Goal: Task Accomplishment & Management: Manage account settings

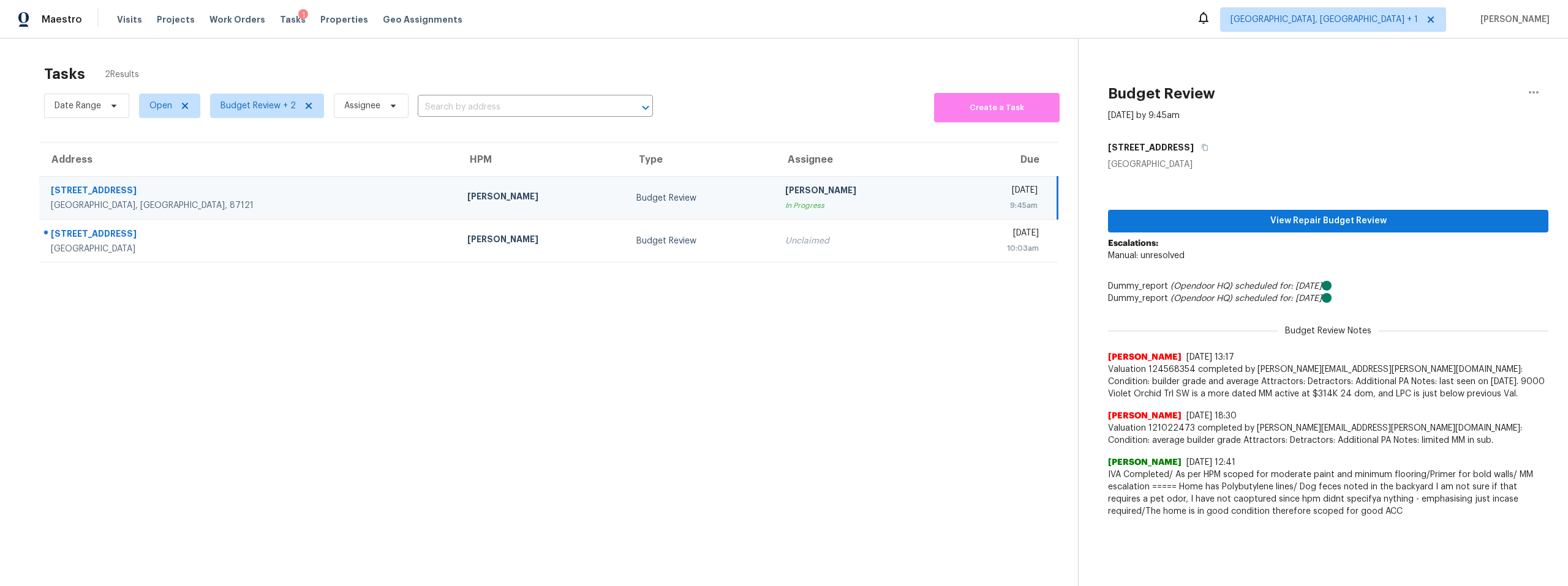
drag, startPoint x: 633, startPoint y: 201, endPoint x: 682, endPoint y: 202, distance: 49.0
click at [637, 201] on div "Budget Review" at bounding box center [701, 198] width 129 height 12
click at [1205, 224] on span "View Repair Budget Review" at bounding box center [1328, 221] width 421 height 15
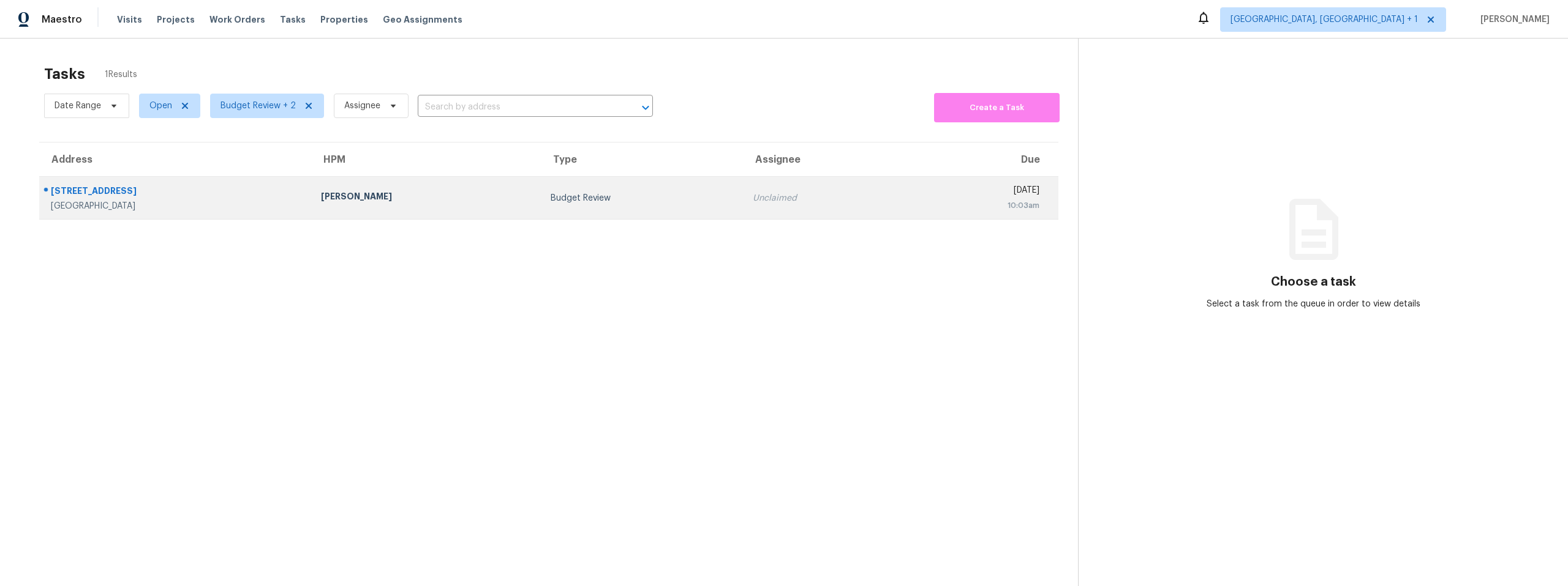
click at [111, 191] on div "5663 Bald Eagle Rd NW" at bounding box center [177, 192] width 251 height 15
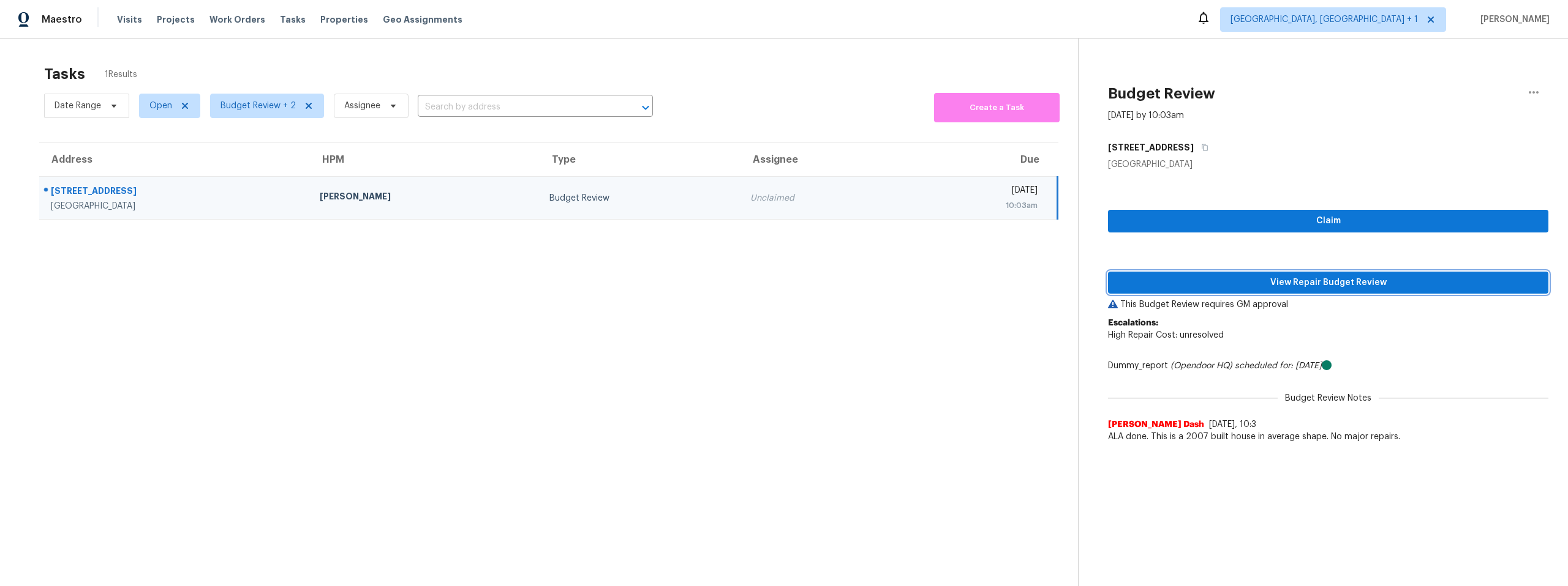
click at [1351, 280] on span "View Repair Budget Review" at bounding box center [1328, 283] width 421 height 15
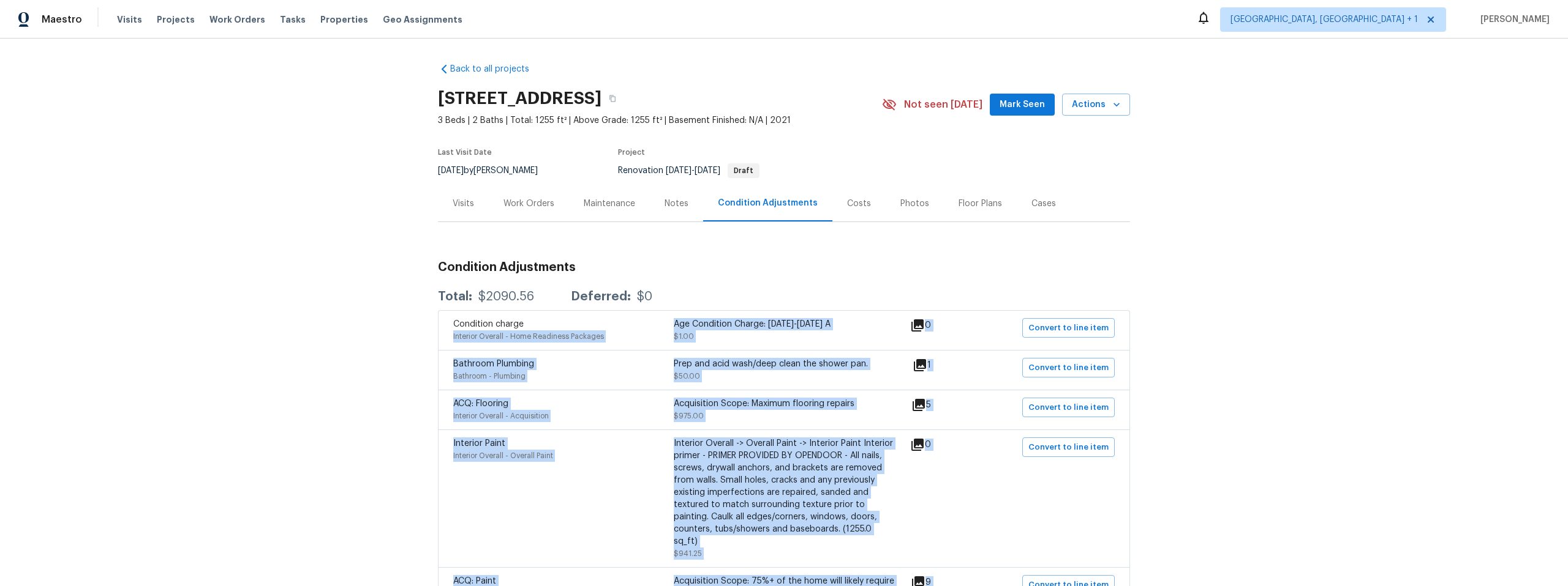
scroll to position [3, 0]
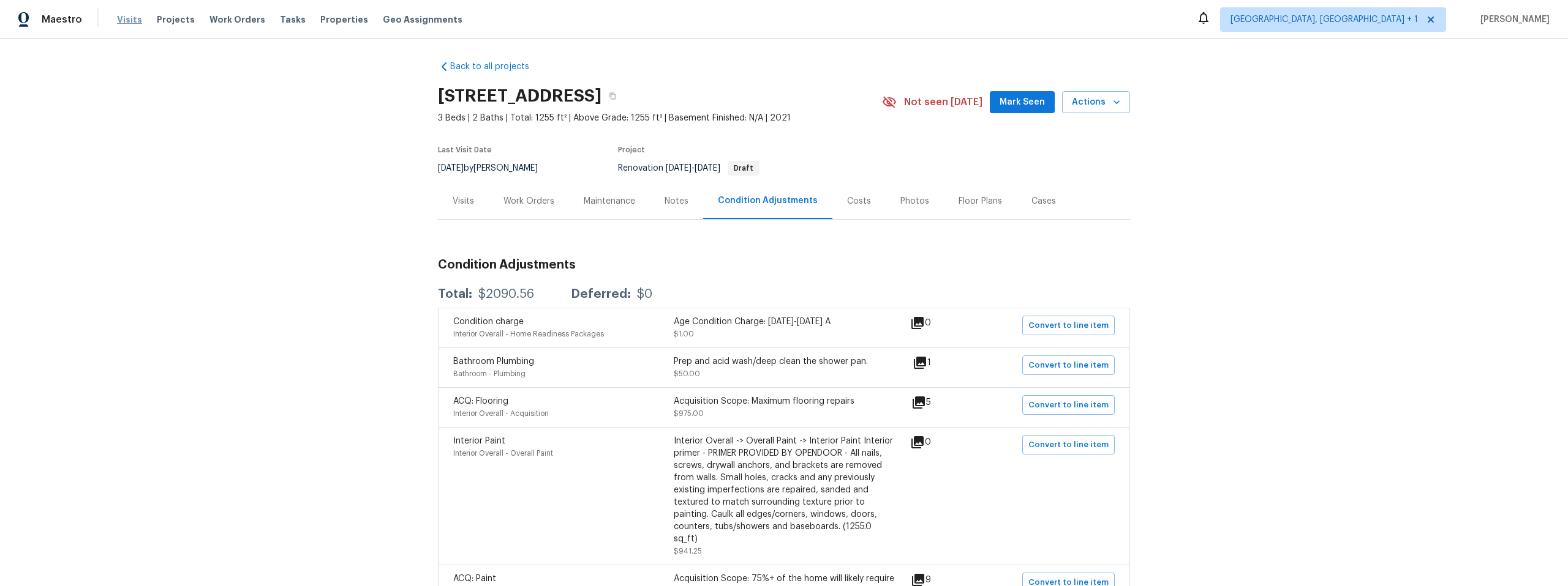
click at [128, 18] on span "Visits" at bounding box center [129, 20] width 25 height 12
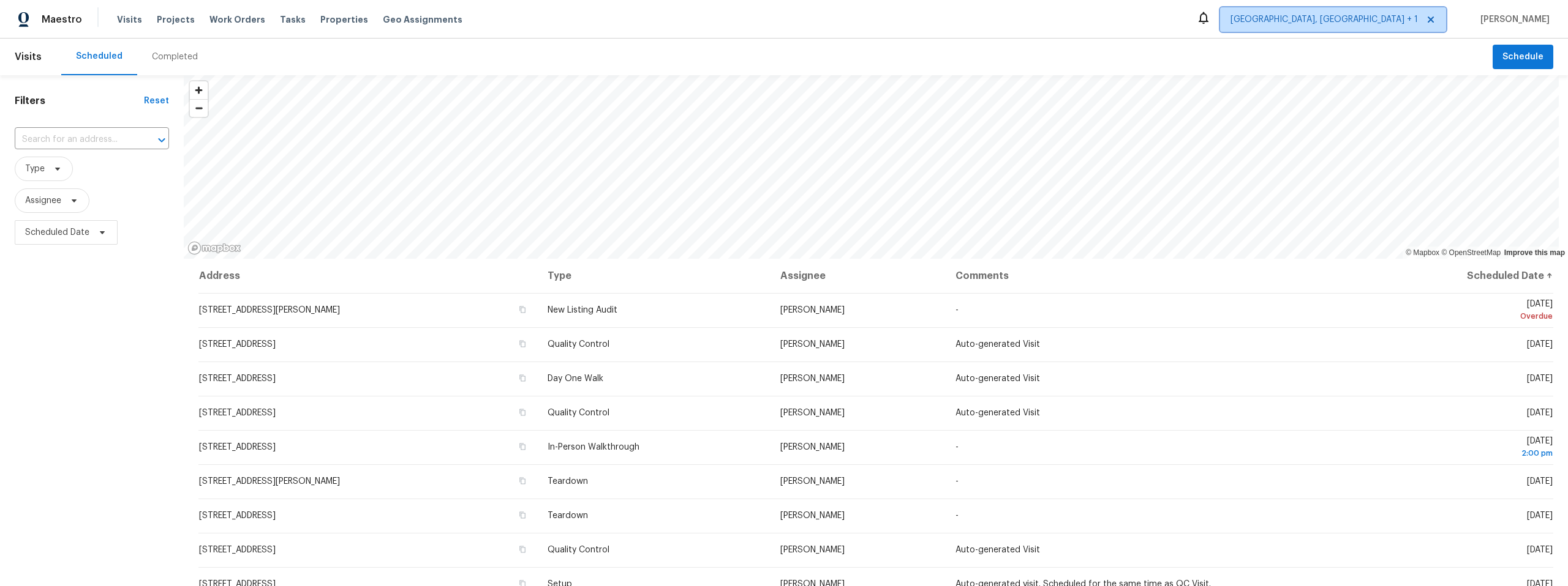
click at [1418, 17] on span "[GEOGRAPHIC_DATA], [GEOGRAPHIC_DATA] + 1" at bounding box center [1324, 20] width 188 height 12
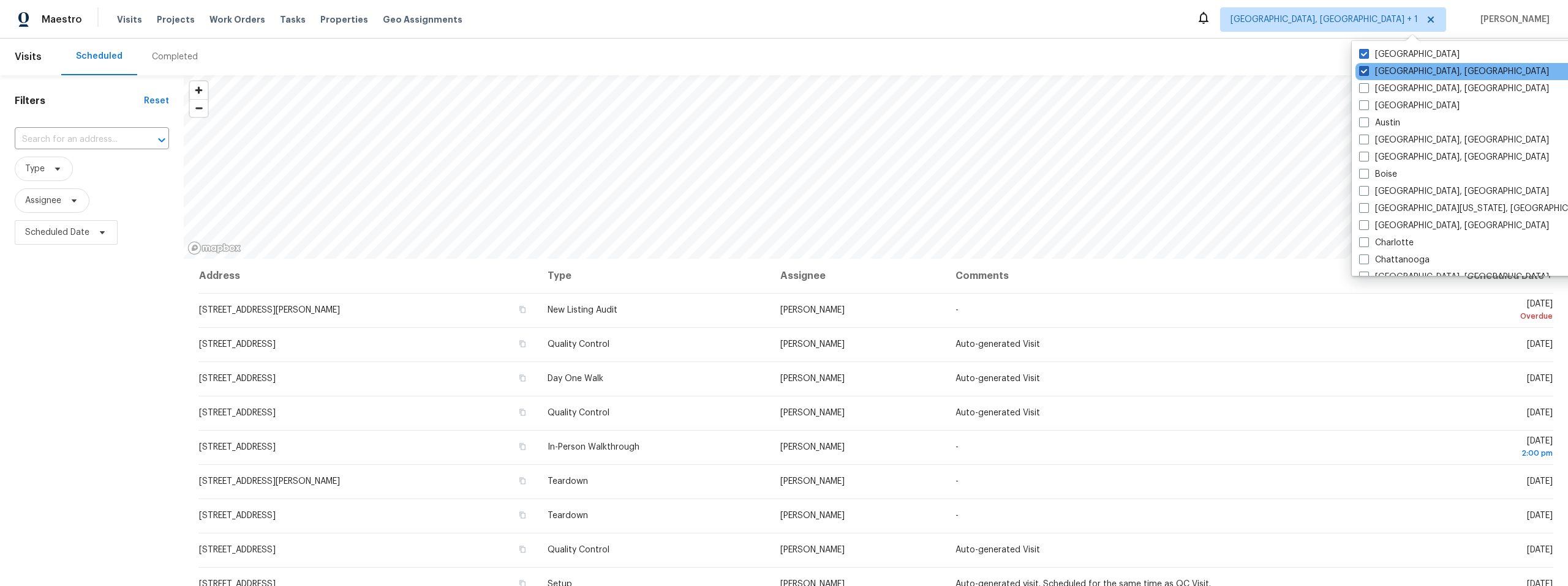
click at [1361, 70] on span at bounding box center [1364, 71] width 10 height 10
click at [1361, 70] on input "Albuquerque, NM" at bounding box center [1364, 70] width 8 height 8
checkbox input "false"
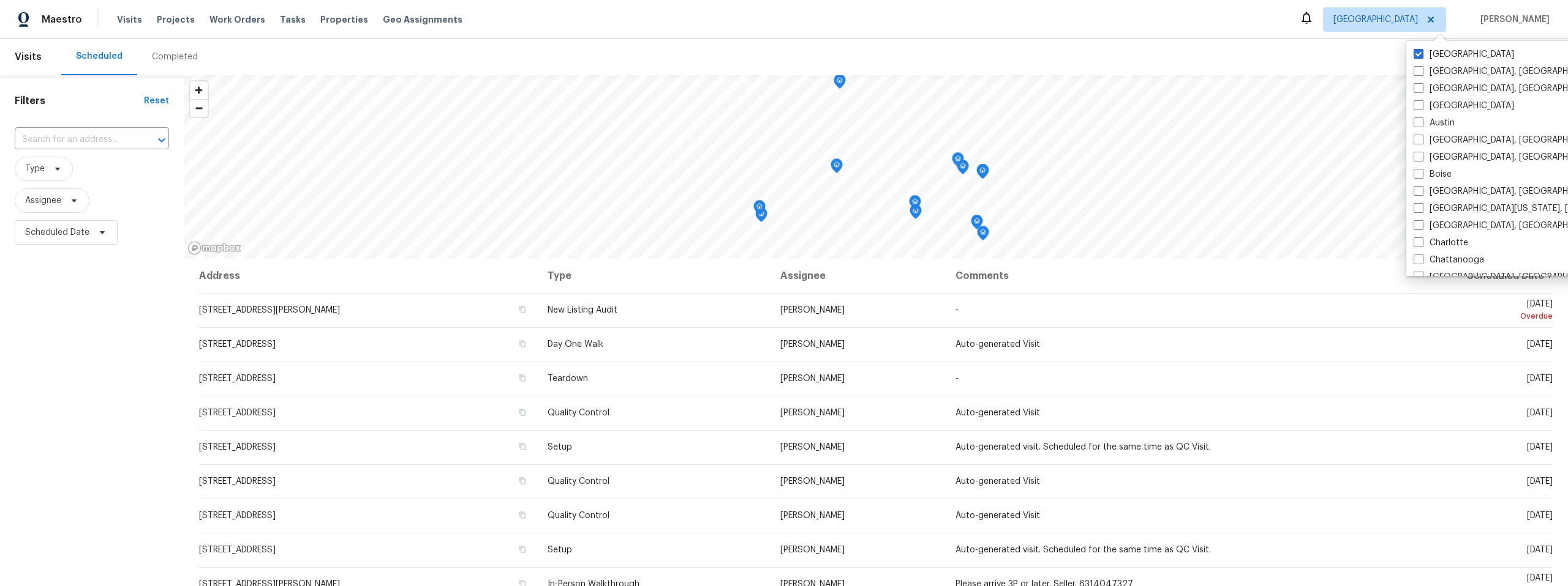
click at [86, 367] on div "Filters Reset ​ Type Assignee Scheduled Date" at bounding box center [92, 401] width 184 height 653
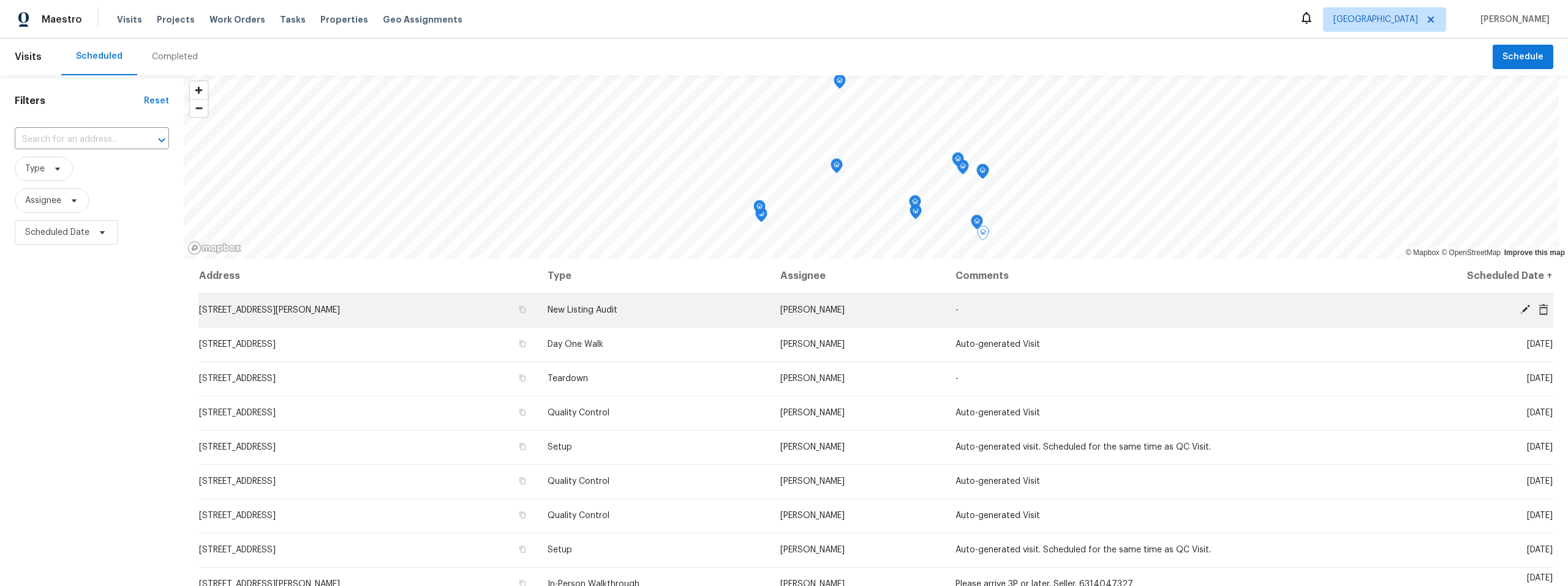
click at [1539, 308] on icon at bounding box center [1544, 309] width 10 height 11
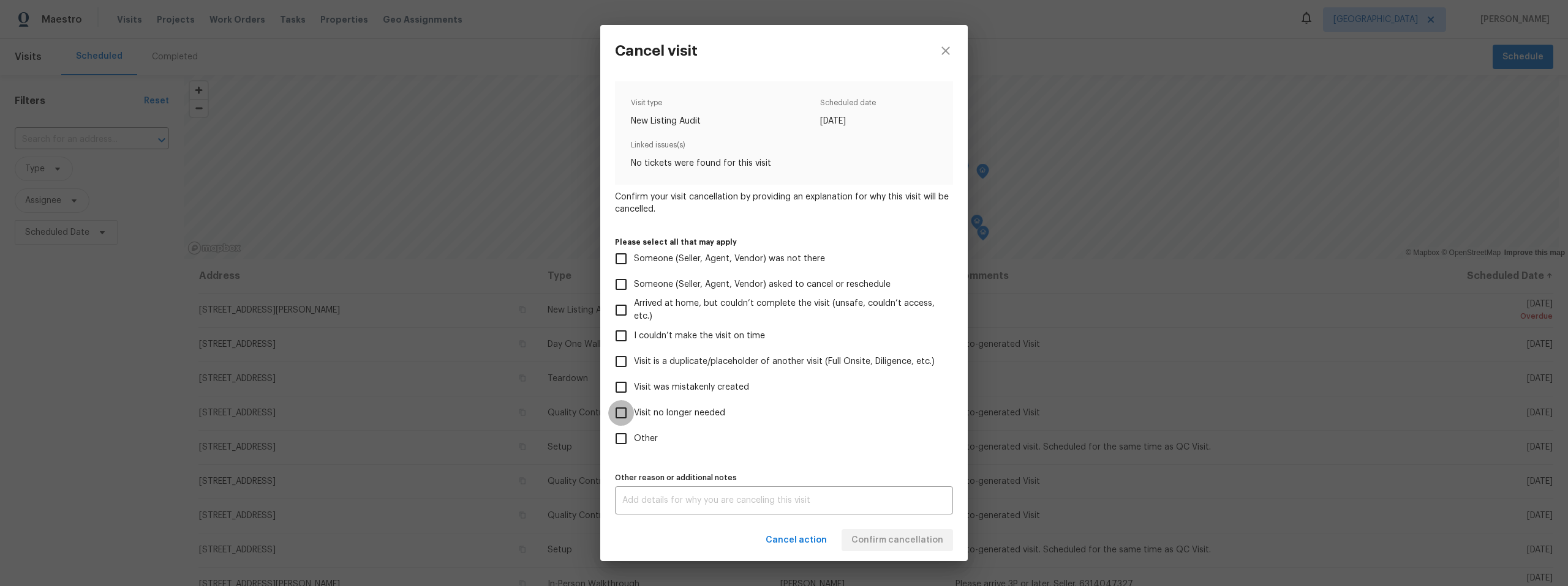
drag, startPoint x: 621, startPoint y: 413, endPoint x: 633, endPoint y: 424, distance: 16.3
click at [621, 413] on input "Visit no longer needed" at bounding box center [622, 413] width 26 height 26
checkbox input "true"
click at [732, 504] on div "x Other reason or additional notes" at bounding box center [784, 501] width 338 height 28
click at [873, 533] on div "Cancel action Confirm cancellation" at bounding box center [784, 540] width 367 height 42
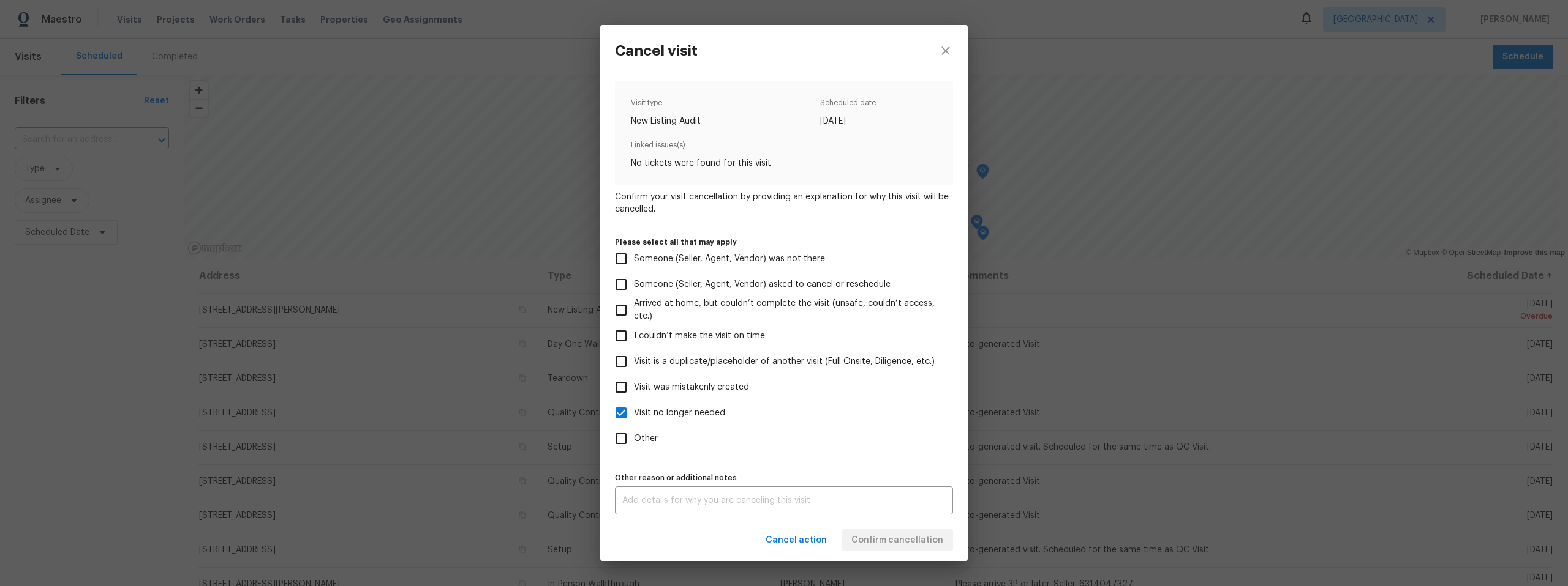
click at [891, 537] on div "Cancel action Confirm cancellation" at bounding box center [784, 540] width 367 height 42
click at [804, 506] on div "x Other reason or additional notes" at bounding box center [784, 501] width 338 height 28
type textarea "x"
click at [803, 436] on label "Other" at bounding box center [776, 439] width 336 height 26
click at [634, 436] on input "Other" at bounding box center [622, 439] width 26 height 26
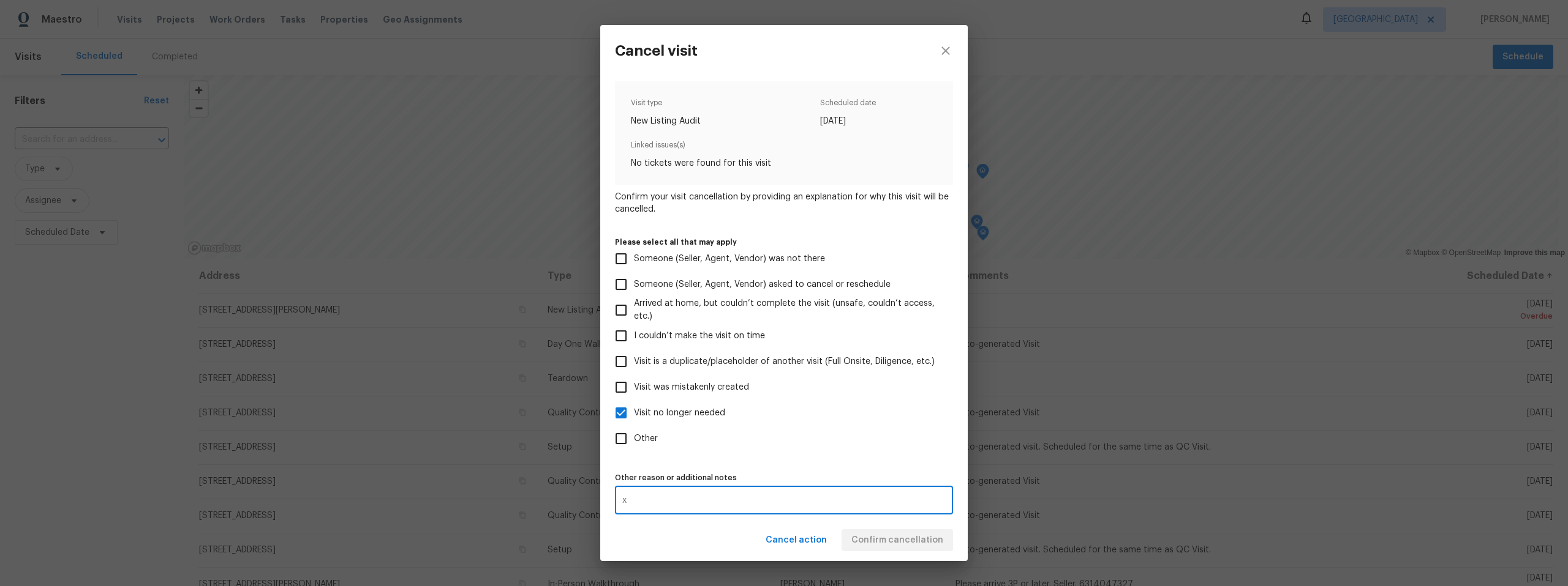
checkbox input "true"
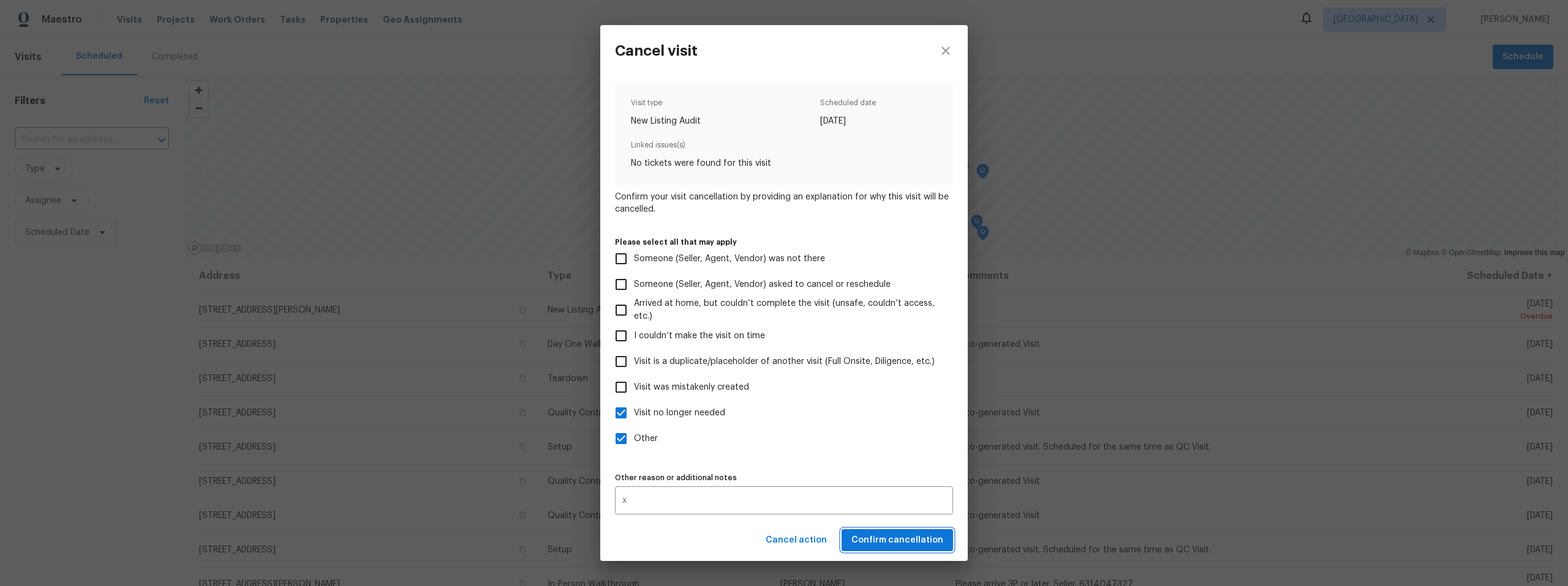
click at [889, 538] on span "Confirm cancellation" at bounding box center [897, 540] width 92 height 15
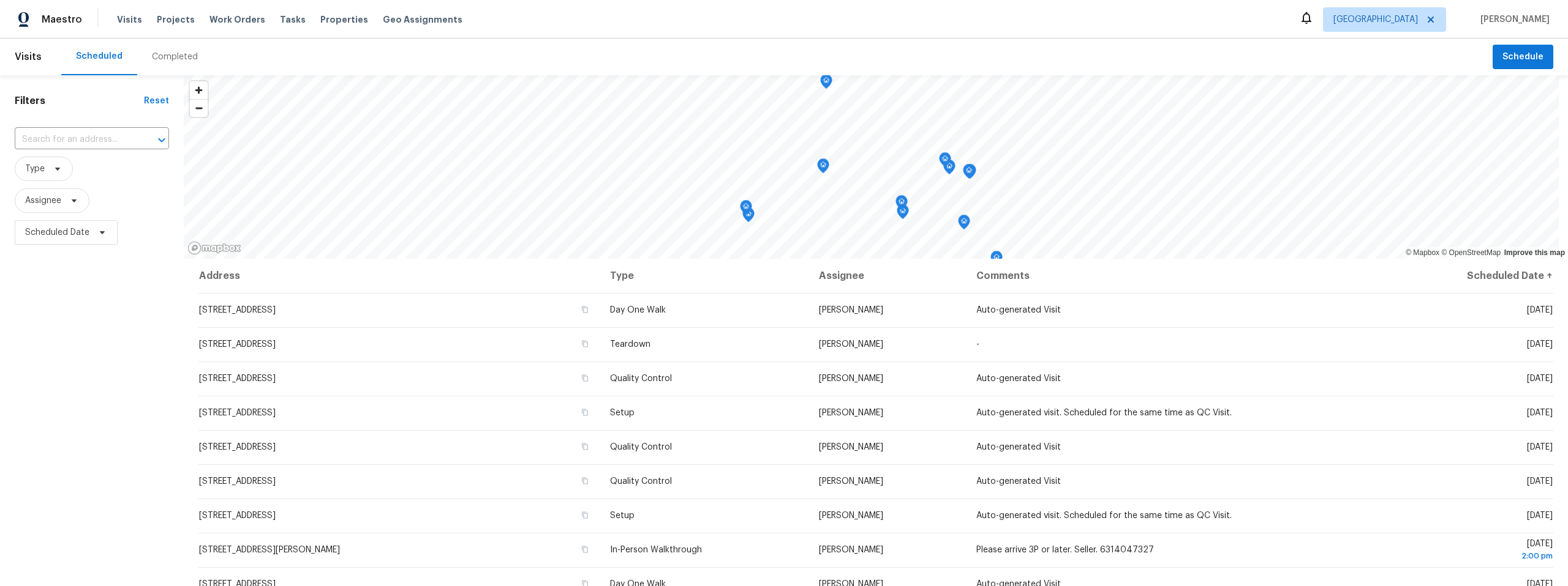
click at [178, 52] on div "Completed" at bounding box center [174, 57] width 46 height 12
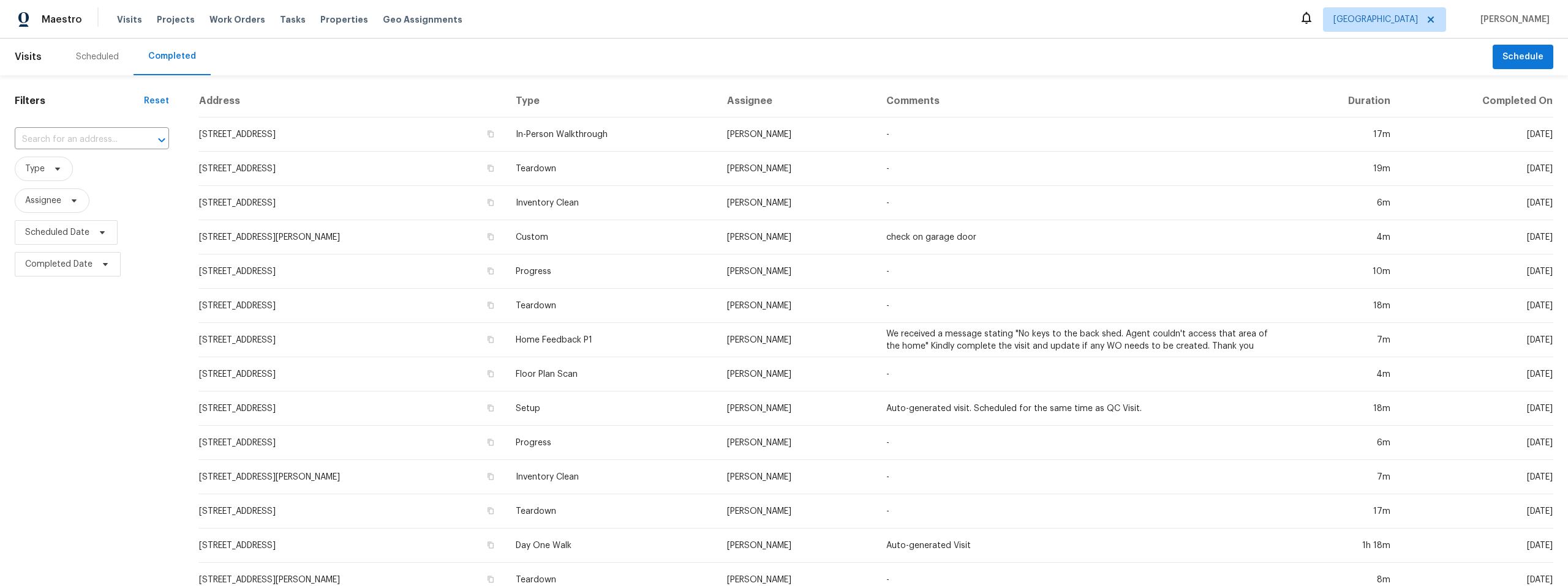
click at [86, 57] on div "Scheduled" at bounding box center [98, 57] width 43 height 12
